Goal: Check status: Check status

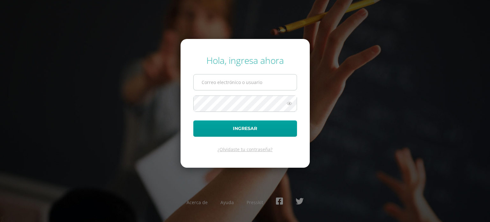
type input "[EMAIL_ADDRESS][DOMAIN_NAME]"
click at [233, 86] on input "[EMAIL_ADDRESS][DOMAIN_NAME]" at bounding box center [245, 82] width 103 height 16
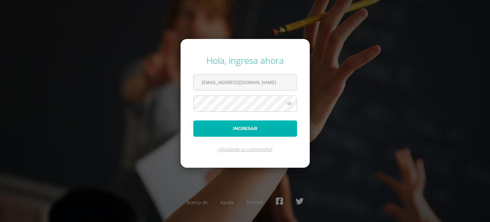
click at [218, 128] on button "Ingresar" at bounding box center [245, 128] width 104 height 16
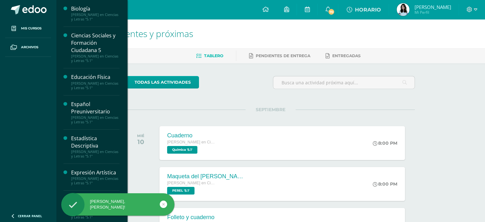
click at [86, 44] on div "Ciencias Sociales y Formación Ciudadana 5" at bounding box center [95, 43] width 48 height 22
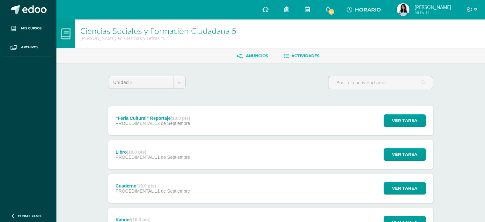
click at [249, 55] on span "Anuncios" at bounding box center [257, 55] width 22 height 5
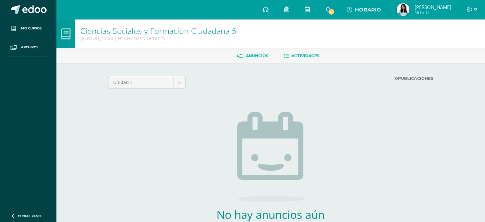
click at [317, 55] on span "Actividades" at bounding box center [305, 55] width 28 height 5
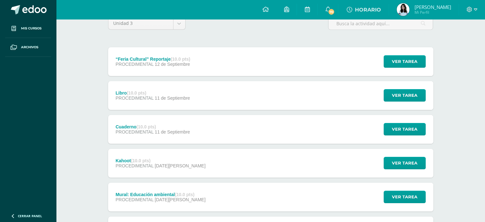
scroll to position [158, 0]
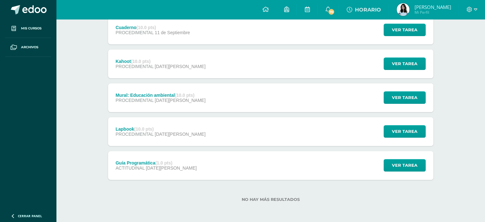
click at [180, 164] on div "Guía Programática (1.0 pts) ACTITUDINAL [DATE][PERSON_NAME]" at bounding box center [156, 165] width 96 height 29
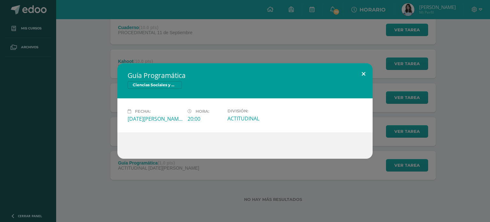
click at [363, 72] on button at bounding box center [363, 74] width 18 height 22
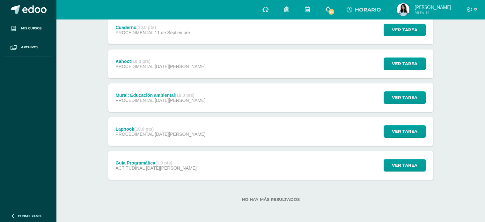
click at [329, 9] on span "70" at bounding box center [331, 11] width 7 height 7
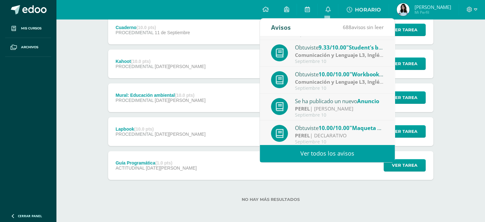
scroll to position [106, 0]
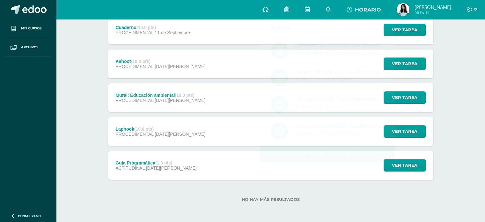
click at [406, 11] on img at bounding box center [403, 9] width 13 height 13
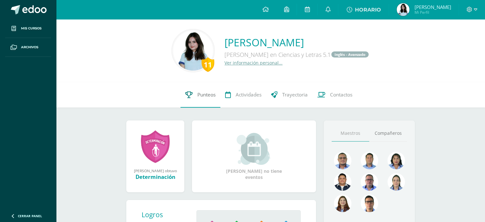
click at [190, 95] on icon at bounding box center [188, 94] width 7 height 7
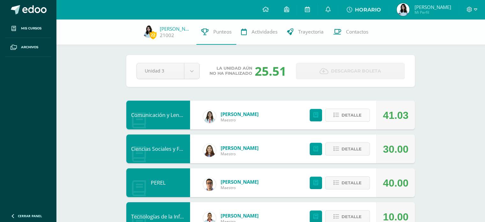
click at [344, 119] on span "Detalle" at bounding box center [352, 115] width 20 height 12
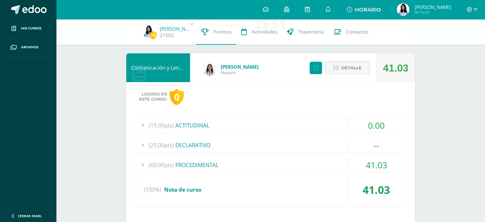
scroll to position [64, 0]
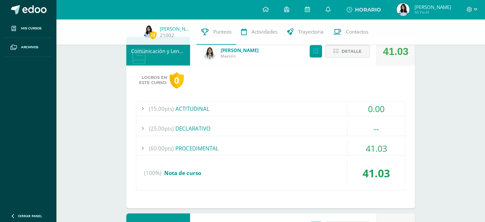
click at [196, 149] on div "(60.00pts) PROCEDIMENTAL" at bounding box center [270, 148] width 269 height 14
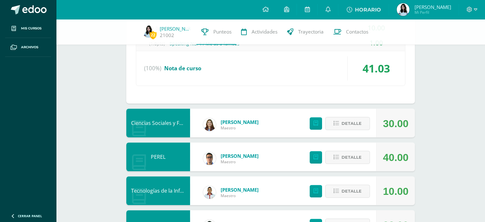
scroll to position [383, 0]
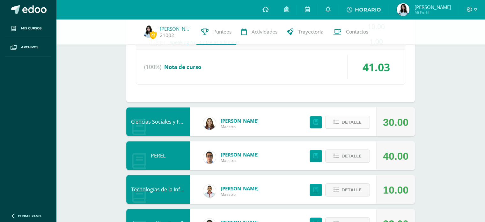
click at [357, 123] on span "Detalle" at bounding box center [352, 122] width 20 height 12
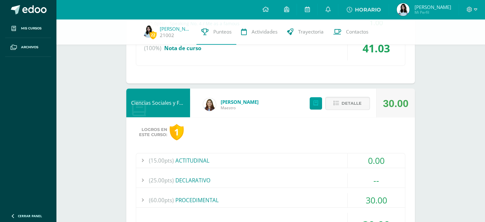
scroll to position [478, 0]
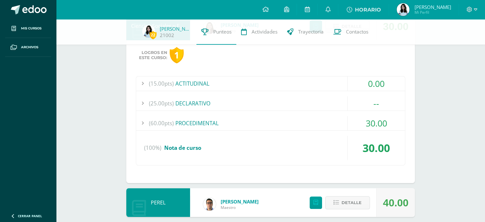
click at [260, 120] on div "(60.00pts) PROCEDIMENTAL" at bounding box center [270, 123] width 269 height 14
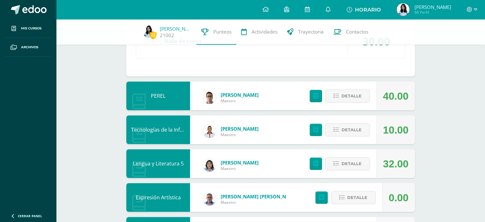
scroll to position [510, 0]
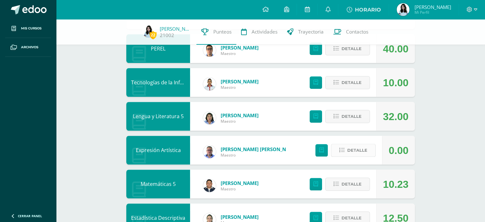
click at [342, 148] on icon at bounding box center [341, 149] width 5 height 5
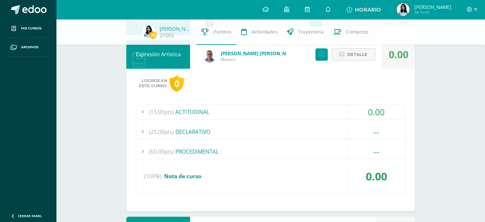
click at [209, 152] on div "(60.00pts) PROCEDIMENTAL" at bounding box center [270, 151] width 269 height 14
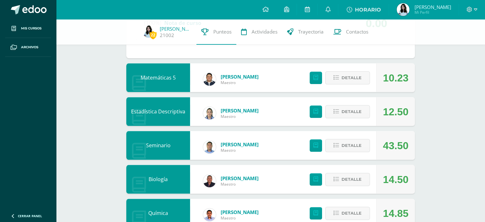
scroll to position [738, 0]
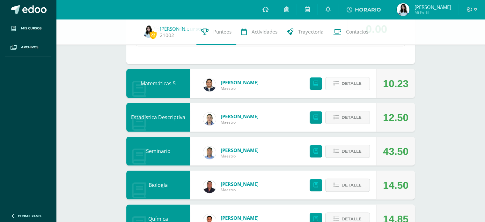
click at [344, 81] on span "Detalle" at bounding box center [352, 83] width 20 height 12
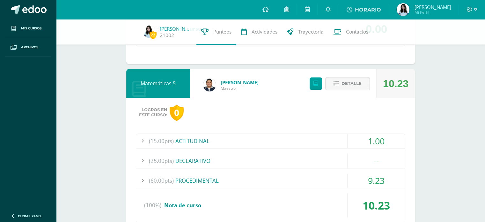
click at [219, 177] on div "(60.00pts) PROCEDIMENTAL" at bounding box center [270, 180] width 269 height 14
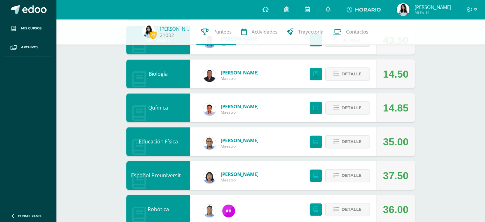
scroll to position [1004, 0]
